Goal: Task Accomplishment & Management: Use online tool/utility

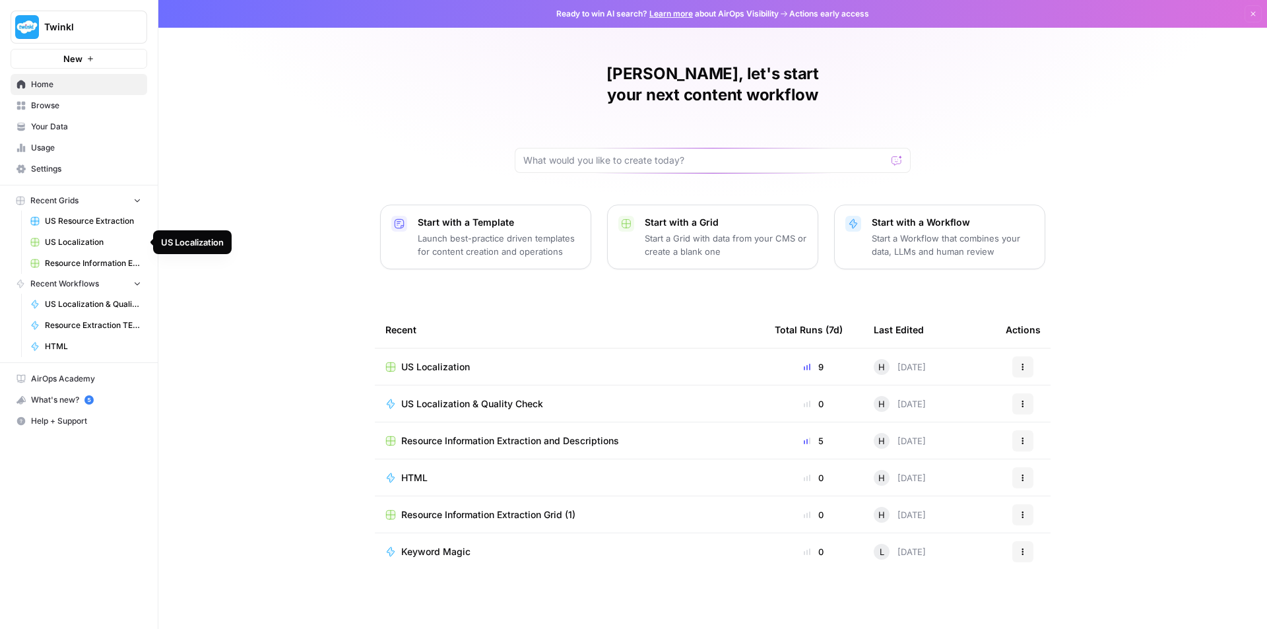
click at [71, 246] on span "US Localization" at bounding box center [93, 242] width 96 height 12
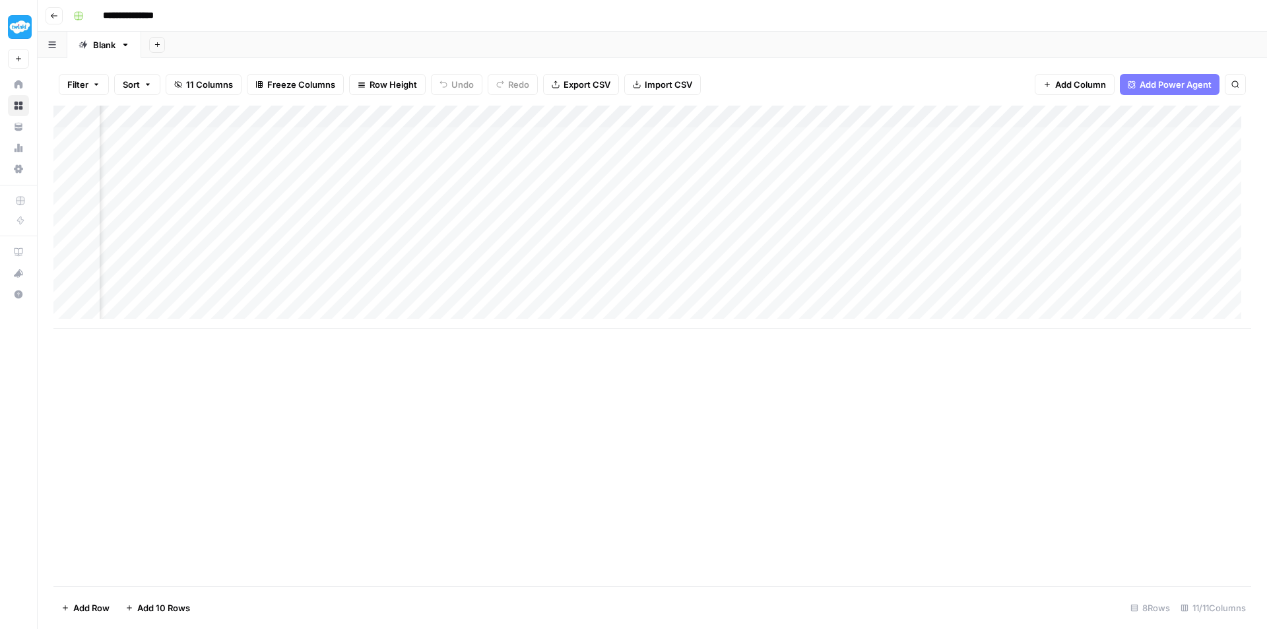
scroll to position [0, 599]
click at [1085, 295] on div "Add Column" at bounding box center [652, 217] width 1198 height 223
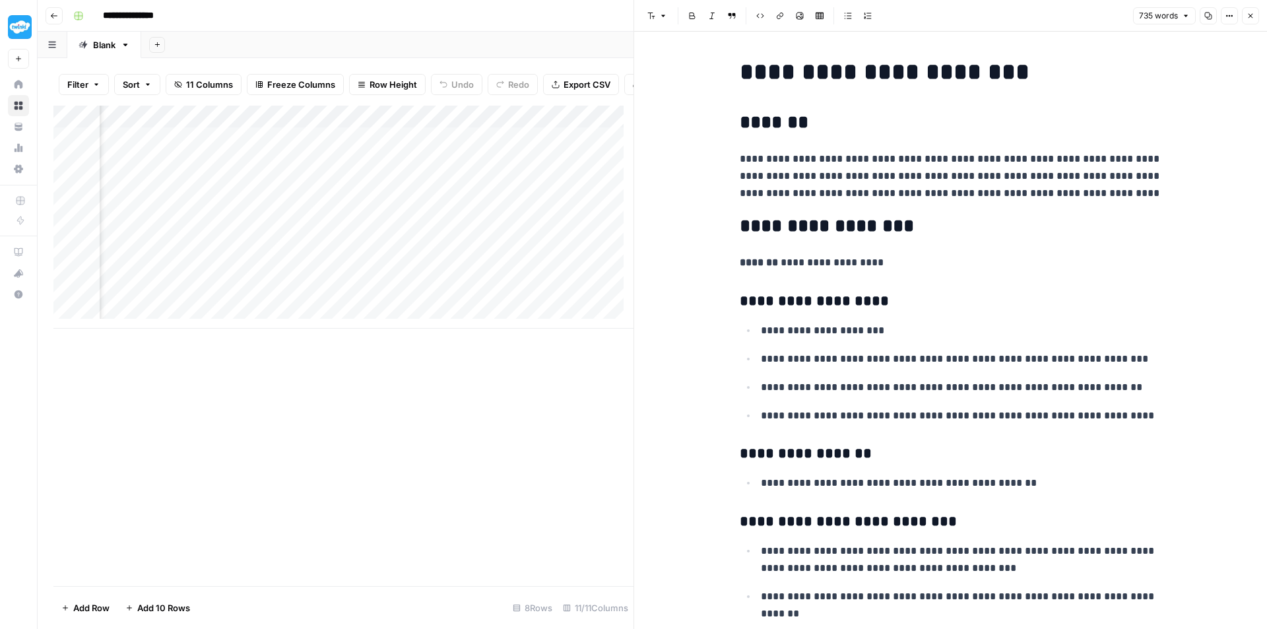
scroll to position [0, 1081]
click at [294, 303] on div "Add Column" at bounding box center [343, 217] width 580 height 223
